Goal: Use online tool/utility: Utilize a website feature to perform a specific function

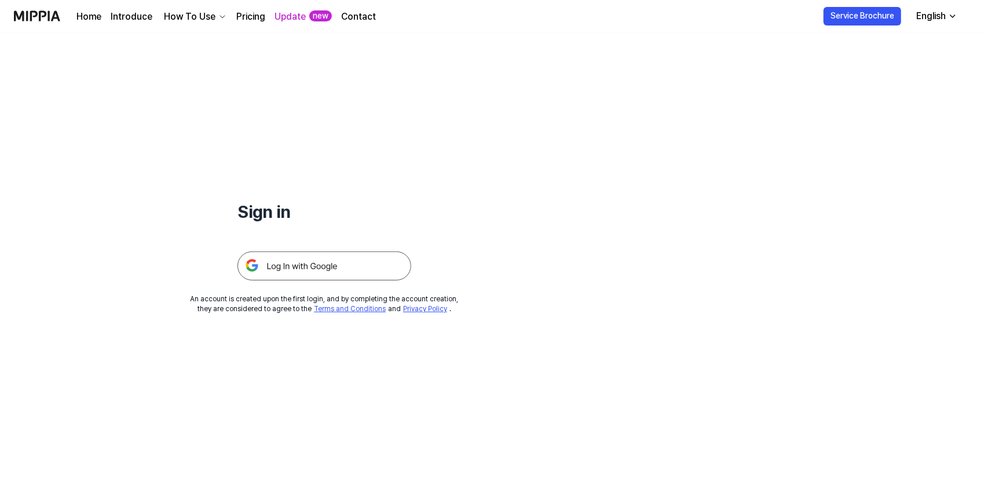
click at [957, 17] on icon "button" at bounding box center [952, 16] width 9 height 9
click at [358, 270] on img at bounding box center [325, 265] width 174 height 29
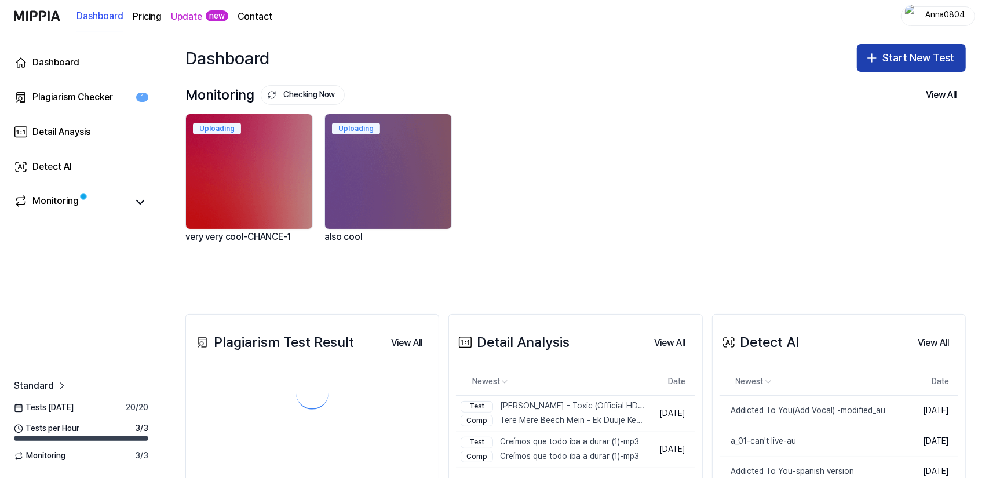
click at [880, 61] on button "Start New Test" at bounding box center [911, 58] width 109 height 28
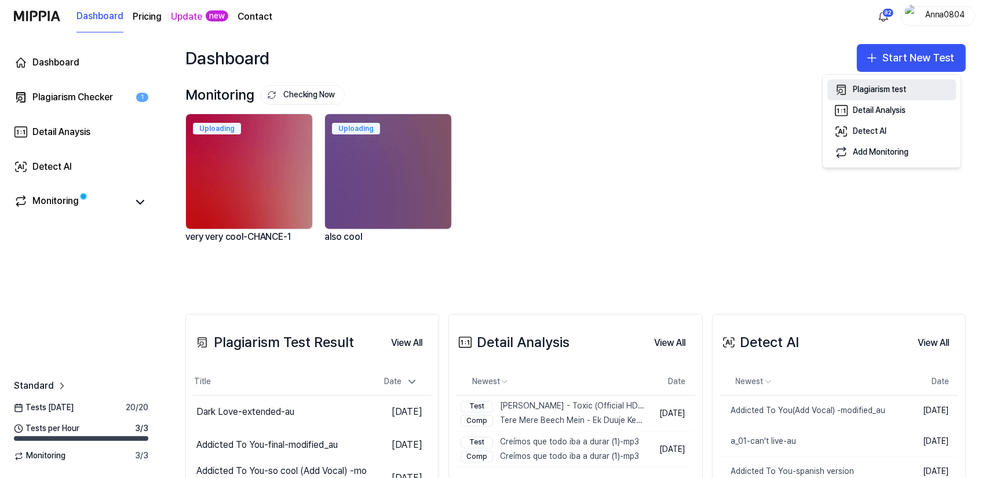
click at [866, 88] on div "Plagiarism test" at bounding box center [879, 90] width 53 height 12
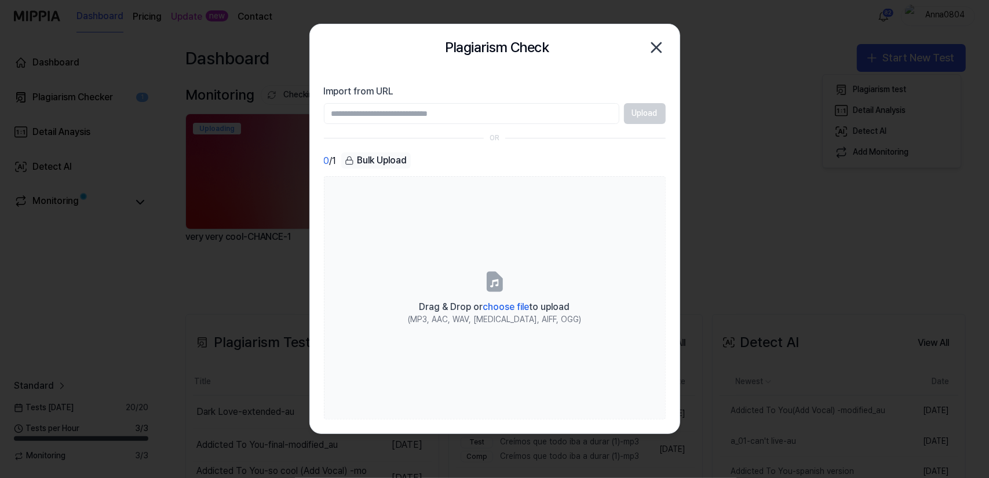
click at [650, 50] on icon "button" at bounding box center [656, 47] width 19 height 19
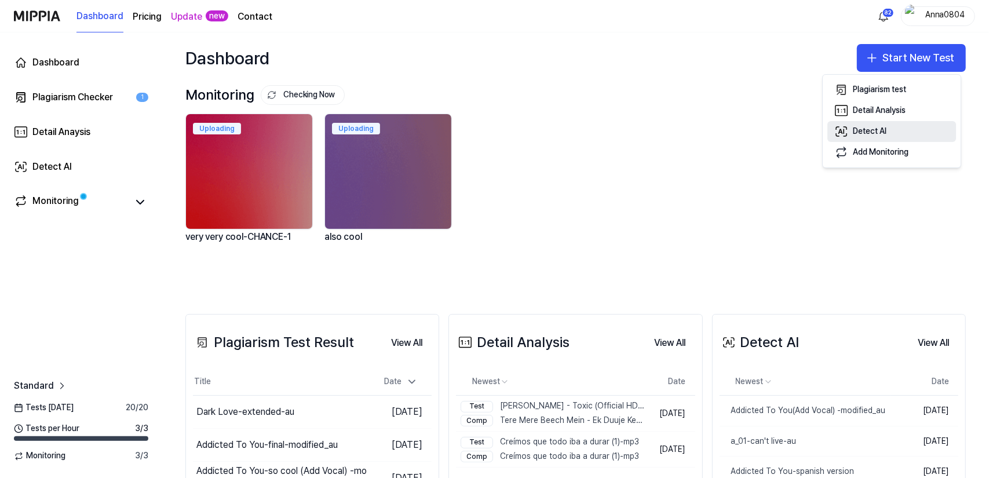
click at [855, 137] on button "Detect AI" at bounding box center [891, 131] width 129 height 21
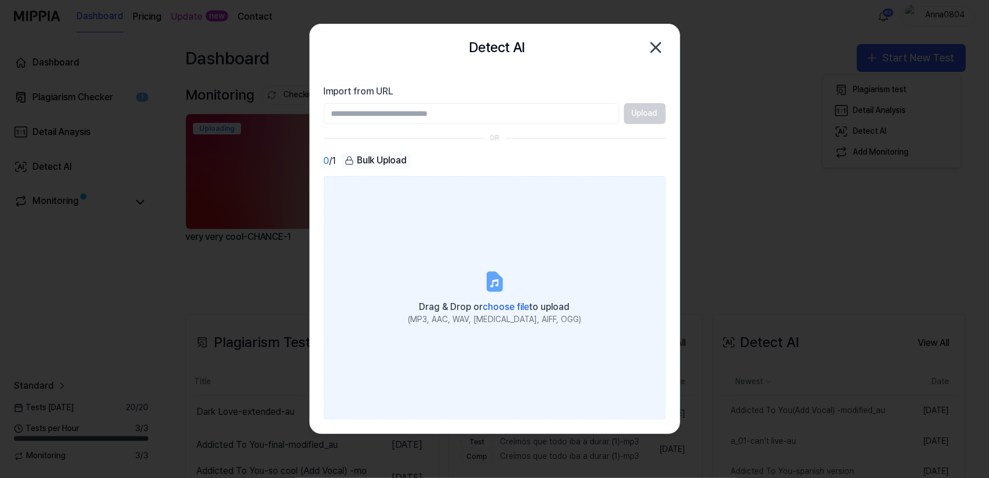
click at [517, 272] on label "Drag & Drop or choose file to upload (MP3, AAC, WAV, FLAC, AIFF, OGG)" at bounding box center [495, 297] width 342 height 243
click at [0, 0] on input "Drag & Drop or choose file to upload (MP3, AAC, WAV, FLAC, AIFF, OGG)" at bounding box center [0, 0] width 0 height 0
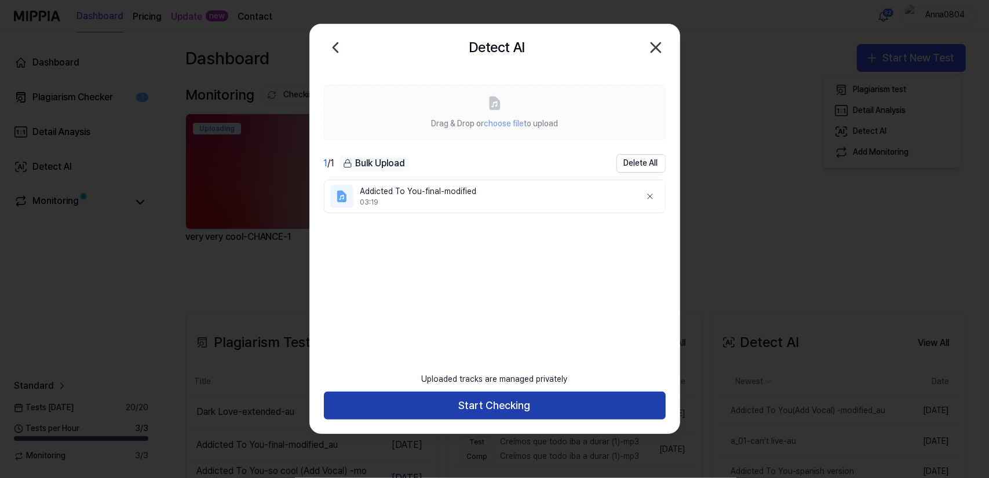
click at [498, 407] on button "Start Checking" at bounding box center [495, 406] width 342 height 28
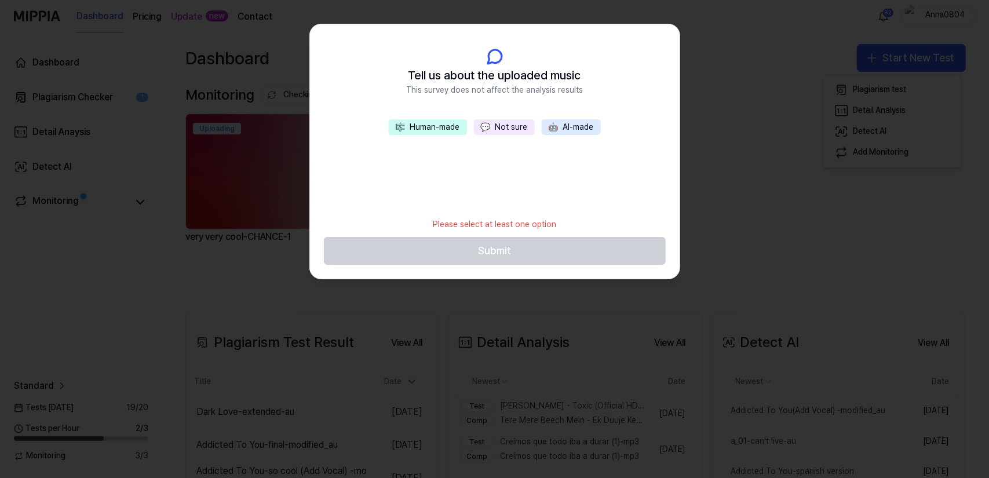
click at [504, 121] on button "💬 Not sure" at bounding box center [504, 127] width 61 height 16
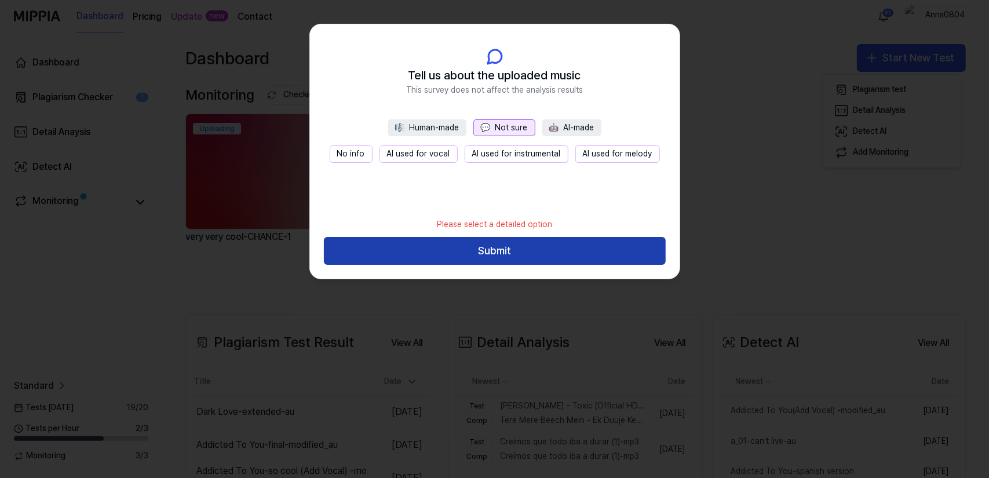
click at [495, 253] on button "Submit" at bounding box center [495, 251] width 342 height 28
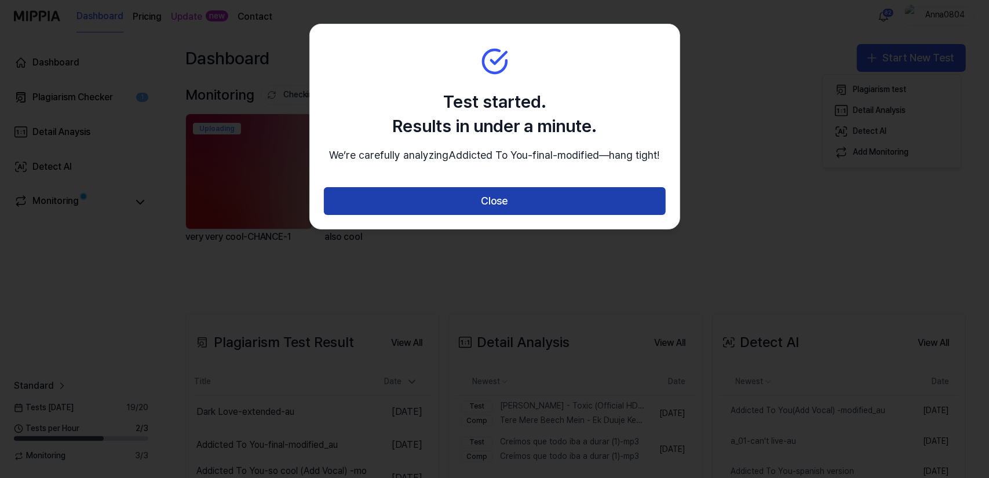
click at [496, 215] on button "Close" at bounding box center [495, 201] width 342 height 28
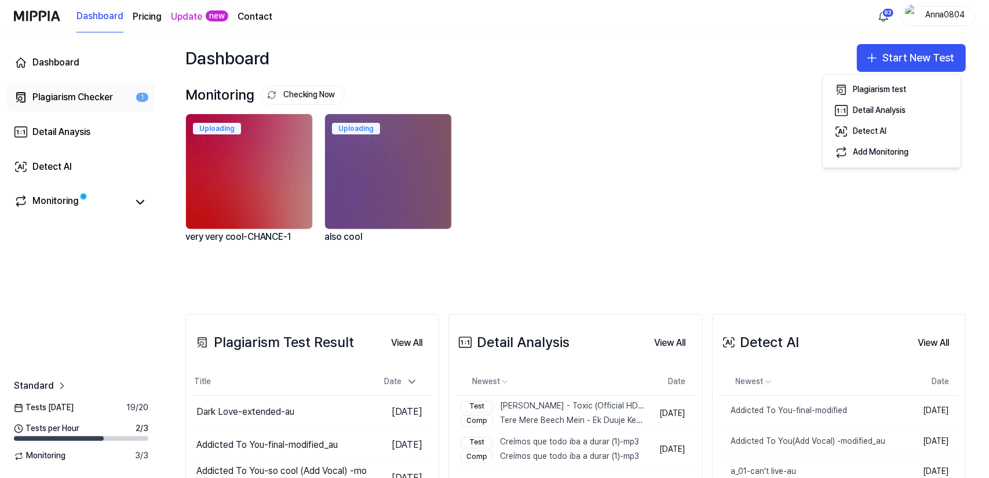
click at [98, 94] on div "Plagiarism Checker" at bounding box center [72, 97] width 81 height 14
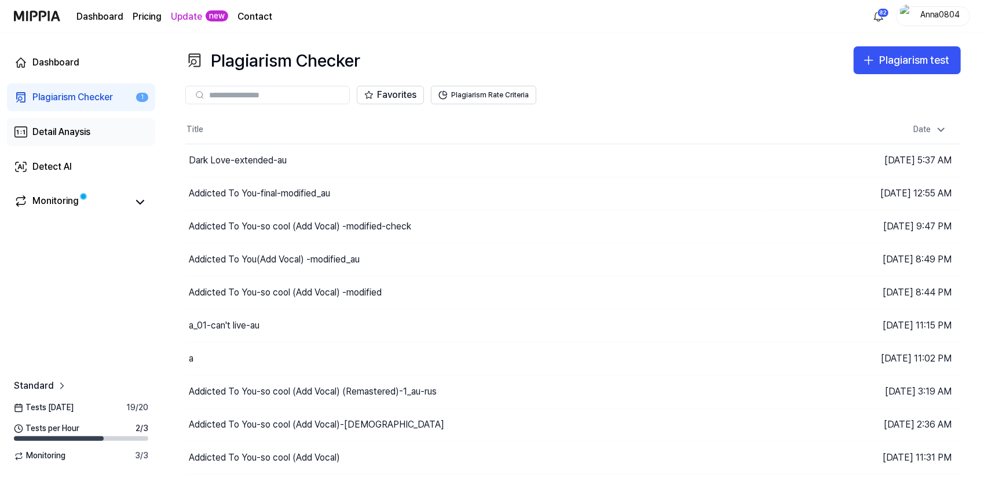
click at [75, 141] on link "Detail Anaysis" at bounding box center [81, 132] width 148 height 28
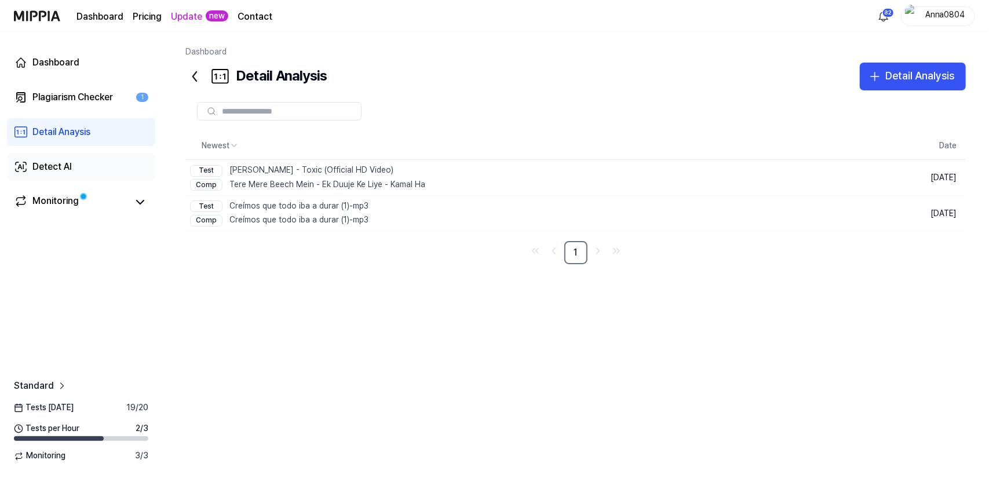
click at [67, 167] on div "Detect AI" at bounding box center [51, 167] width 39 height 14
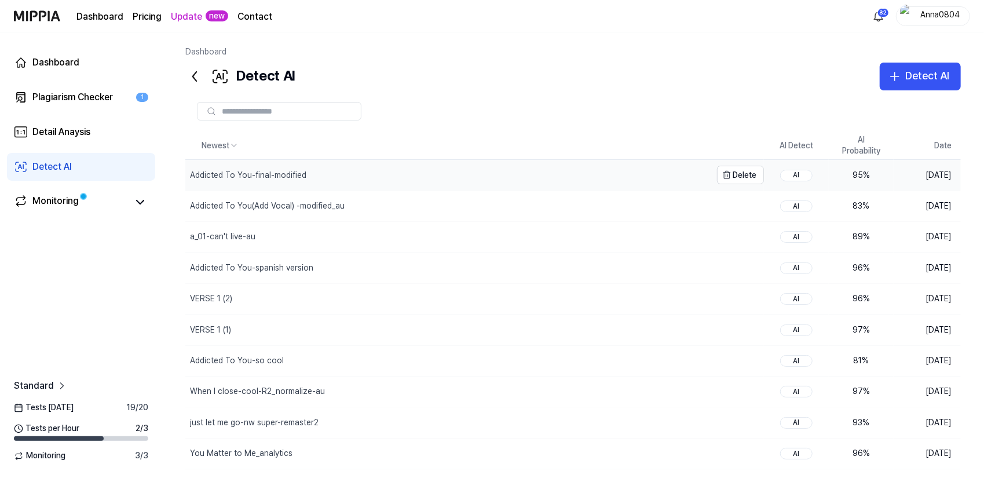
click at [282, 176] on div "Addicted To You-final-modified" at bounding box center [248, 176] width 116 height 12
